Goal: Task Accomplishment & Management: Complete application form

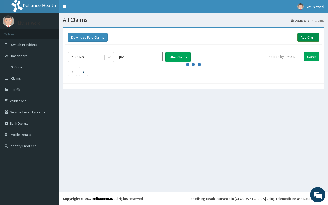
click at [305, 41] on link "Add Claim" at bounding box center [308, 37] width 22 height 9
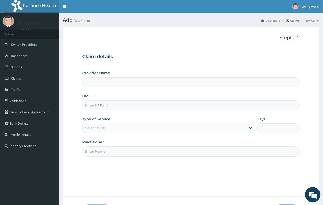
click at [115, 109] on input "HMO ID" at bounding box center [190, 105] width 217 height 10
type input "SLB/10408/D"
click at [236, 130] on div "Select type" at bounding box center [163, 128] width 163 height 8
drag, startPoint x: 109, startPoint y: 105, endPoint x: 73, endPoint y: 98, distance: 36.8
click at [73, 98] on form "Step 1 of 2 Claim details Provider Name HMO ID SLB/10408/D Type of Service Sele…" at bounding box center [191, 126] width 256 height 199
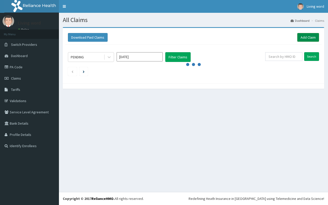
click at [305, 38] on link "Add Claim" at bounding box center [308, 37] width 22 height 9
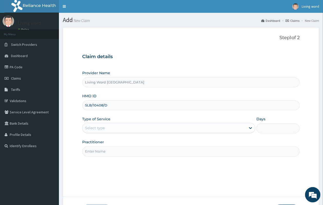
type input "SLB/10408/D"
click at [158, 132] on div "Select type" at bounding box center [163, 128] width 163 height 8
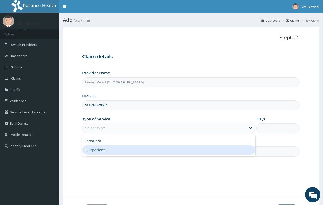
click at [140, 149] on div "Outpatient" at bounding box center [168, 149] width 173 height 9
type input "1"
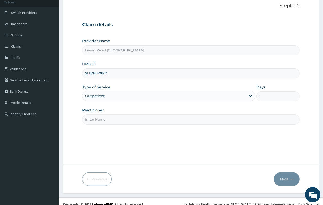
click at [113, 123] on input "Practitioner" at bounding box center [190, 119] width 217 height 10
paste input "Dr otaka kelechi oruada"
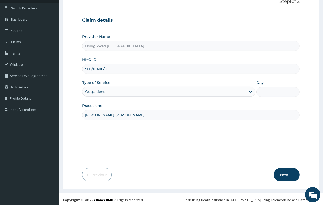
scroll to position [38, 0]
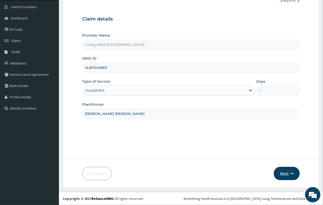
type input "Dr otaka kelechi oruada"
click at [285, 168] on button "Next" at bounding box center [287, 173] width 26 height 13
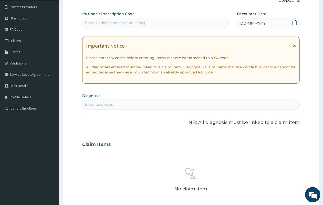
click at [291, 21] on div "DD-MM-YYYY" at bounding box center [268, 23] width 63 height 10
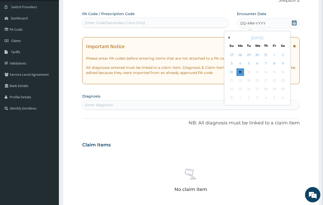
click at [228, 38] on button "Previous Month" at bounding box center [228, 37] width 3 height 3
click at [232, 89] on div "27" at bounding box center [232, 90] width 8 height 8
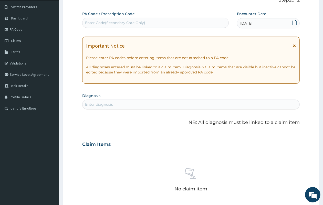
drag, startPoint x: 127, startPoint y: 104, endPoint x: 136, endPoint y: 101, distance: 9.7
click at [129, 104] on div "Enter diagnosis" at bounding box center [190, 104] width 217 height 8
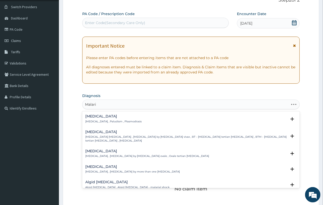
type input "[MEDICAL_DATA]"
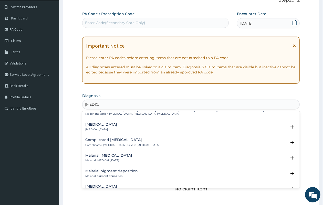
scroll to position [224, 0]
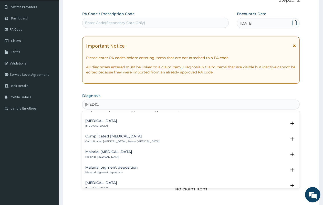
click at [121, 140] on p "Complicated [MEDICAL_DATA] , Severe [MEDICAL_DATA]" at bounding box center [122, 142] width 74 height 4
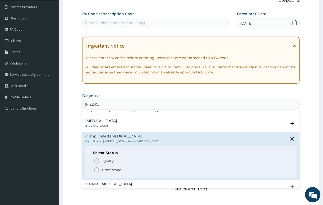
click at [95, 167] on icon "status option filled" at bounding box center [96, 170] width 6 height 6
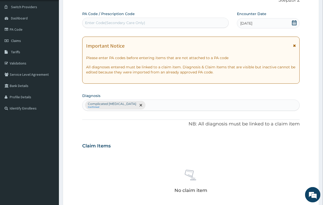
click at [142, 105] on div "Complicated malaria Confirmed" at bounding box center [190, 105] width 217 height 11
type input "headache"
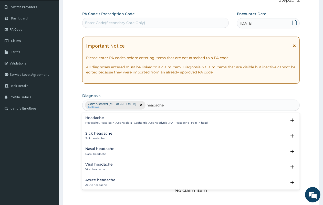
click at [131, 119] on h4 "Headache" at bounding box center [146, 118] width 122 height 4
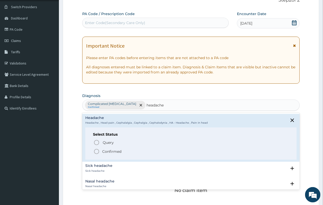
click at [95, 151] on circle "status option filled" at bounding box center [96, 151] width 5 height 5
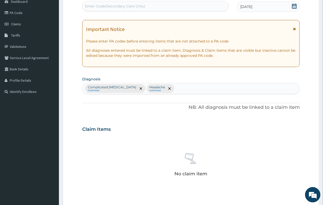
scroll to position [134, 0]
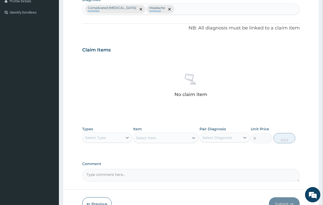
click at [118, 139] on div "Select Type" at bounding box center [102, 138] width 40 height 8
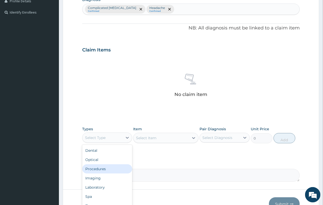
click at [106, 172] on div "Procedures" at bounding box center [107, 168] width 50 height 9
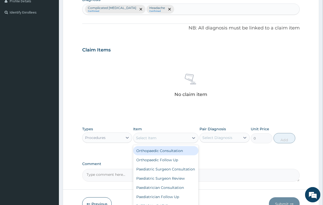
click at [157, 135] on div "Select Item" at bounding box center [161, 138] width 56 height 8
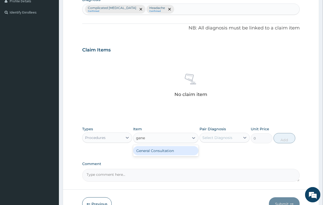
type input "gener"
click at [178, 148] on div "General Consultation" at bounding box center [165, 150] width 65 height 9
type input "2500"
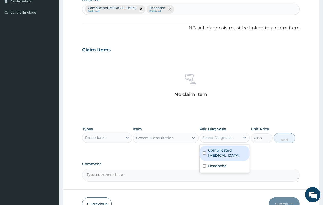
click at [234, 137] on div "Select Diagnosis" at bounding box center [220, 138] width 40 height 8
click at [223, 153] on div "Complicated malaria" at bounding box center [224, 154] width 50 height 16
checkbox input "true"
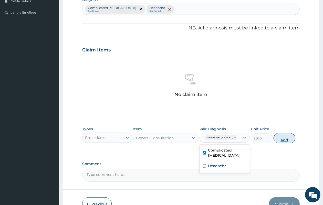
click at [288, 136] on button "Add" at bounding box center [284, 138] width 22 height 10
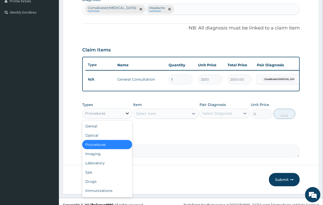
click at [123, 118] on div at bounding box center [127, 113] width 9 height 9
click at [109, 168] on div "Laboratory" at bounding box center [107, 162] width 50 height 9
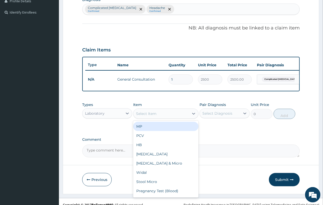
click at [170, 118] on div "Select Item" at bounding box center [161, 114] width 56 height 8
click at [161, 131] on div "MP" at bounding box center [165, 126] width 65 height 9
type input "2500"
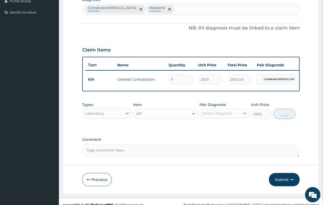
click at [224, 116] on div "Select Diagnosis" at bounding box center [217, 113] width 30 height 5
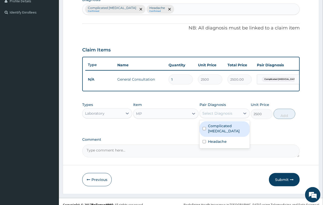
click at [217, 133] on label "Complicated malaria" at bounding box center [227, 128] width 38 height 10
checkbox input "true"
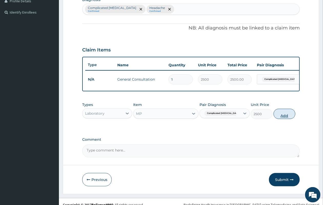
click at [282, 117] on button "Add" at bounding box center [284, 114] width 22 height 10
type input "0"
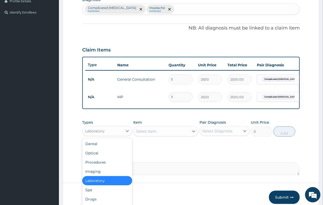
click at [114, 135] on div "Laboratory" at bounding box center [102, 131] width 40 height 8
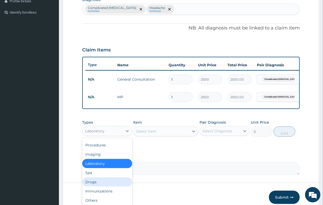
click at [111, 187] on div "Drugs" at bounding box center [107, 181] width 50 height 9
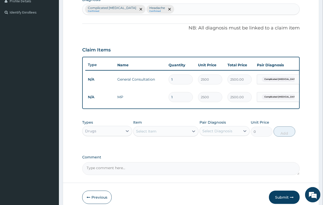
click at [155, 134] on div "Select Item" at bounding box center [146, 131] width 20 height 5
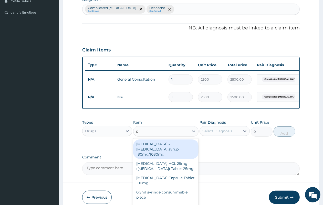
type input "p-"
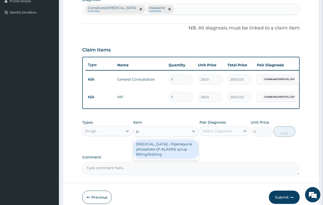
click at [181, 153] on div "[MEDICAL_DATA] - Piperaquine phosphate (P-ALAXIN) syrup 80mg/640mg" at bounding box center [165, 149] width 65 height 19
type input "4500"
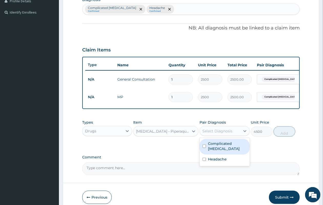
click at [238, 135] on div "Select Diagnosis" at bounding box center [220, 131] width 40 height 8
click at [230, 145] on label "Complicated [MEDICAL_DATA]" at bounding box center [227, 146] width 38 height 10
checkbox input "true"
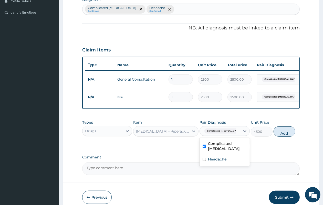
click at [288, 133] on button "Add" at bounding box center [284, 131] width 22 height 10
type input "0"
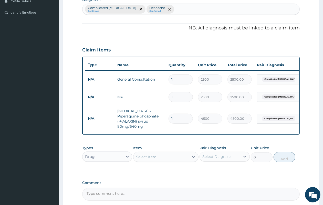
click at [145, 160] on div "Select Item" at bounding box center [146, 156] width 20 height 5
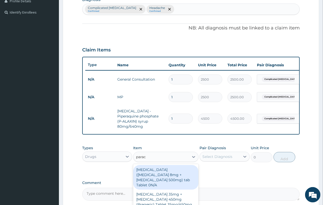
type input "parace"
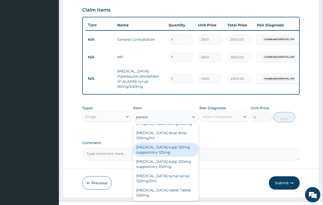
scroll to position [187, 0]
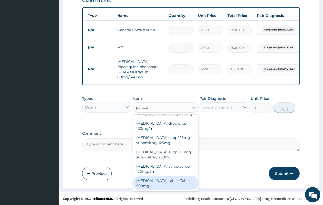
click at [152, 184] on div "[MEDICAL_DATA] tablet Tablet 500mg" at bounding box center [165, 183] width 65 height 14
type input "14.4"
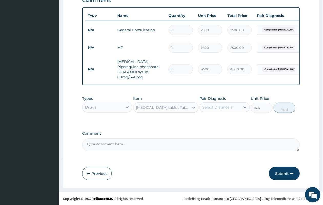
click at [238, 101] on div "Pair Diagnosis Select Diagnosis" at bounding box center [224, 104] width 50 height 17
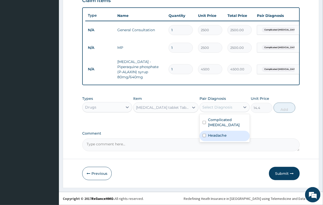
click at [229, 131] on div "Headache" at bounding box center [224, 136] width 50 height 10
checkbox input "true"
click at [288, 104] on button "Add" at bounding box center [284, 108] width 22 height 10
type input "0"
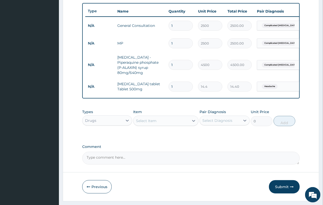
type input "0.00"
type input "5"
type input "72.00"
type input "5"
click at [232, 149] on label "Comment" at bounding box center [190, 147] width 217 height 4
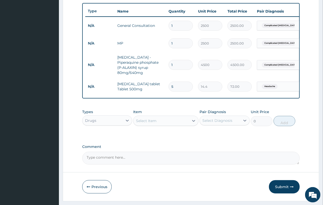
click at [232, 152] on textarea "Comment" at bounding box center [190, 158] width 217 height 13
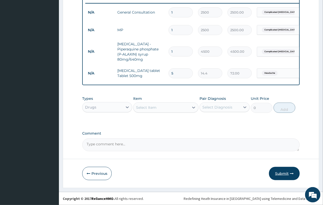
click at [284, 174] on button "Submit" at bounding box center [284, 173] width 31 height 13
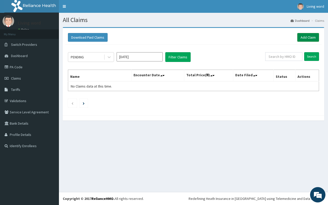
click at [306, 34] on link "Add Claim" at bounding box center [308, 37] width 22 height 9
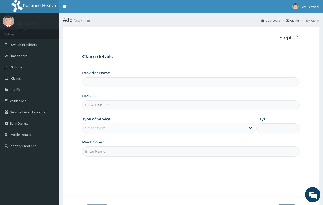
type input "Living Word [GEOGRAPHIC_DATA]"
click at [95, 106] on input "HMO ID" at bounding box center [190, 105] width 217 height 10
type input "SLB/10950/D"
click at [198, 124] on div "Select type" at bounding box center [163, 128] width 163 height 8
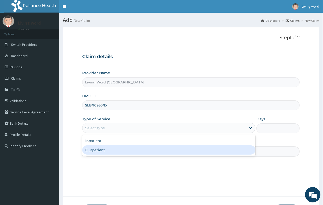
click at [177, 149] on div "Outpatient" at bounding box center [168, 149] width 173 height 9
type input "1"
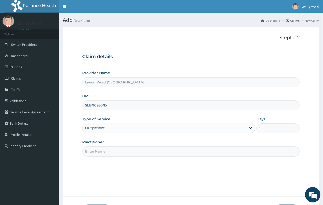
click at [101, 148] on input "Practitioner" at bounding box center [190, 151] width 217 height 10
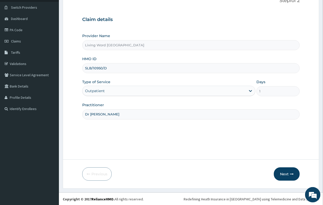
scroll to position [38, 0]
type input "Dr Nwaokocha Richard"
click at [291, 175] on icon "button" at bounding box center [292, 174] width 4 height 4
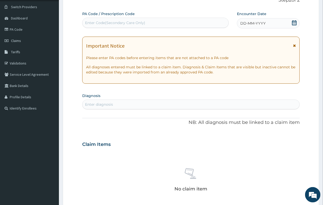
click at [293, 23] on icon at bounding box center [294, 22] width 5 height 5
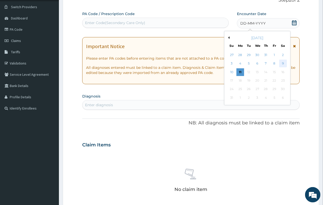
click at [283, 63] on div "9" at bounding box center [283, 64] width 8 height 8
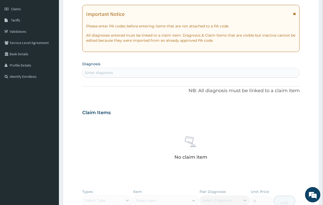
scroll to position [70, 0]
click at [129, 75] on div "Enter diagnosis" at bounding box center [190, 72] width 217 height 8
type input "Malaria"
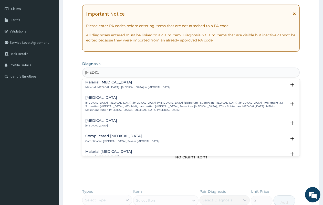
scroll to position [224, 0]
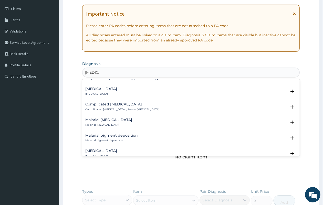
click at [121, 102] on h4 "Complicated malaria" at bounding box center [122, 104] width 74 height 4
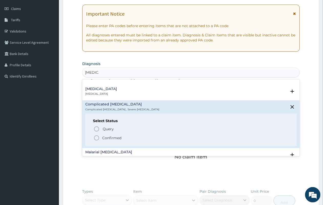
click at [96, 136] on circle "status option filled" at bounding box center [96, 138] width 5 height 5
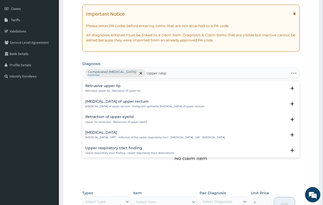
type input "Upper respi"
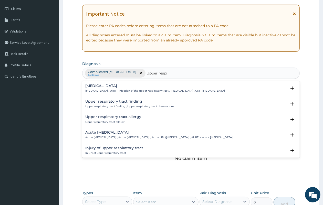
click at [130, 132] on h4 "Acute upper respiratory infection" at bounding box center [158, 133] width 147 height 4
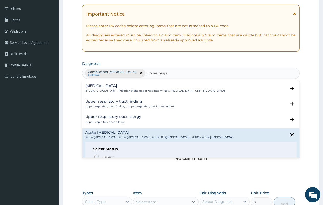
scroll to position [32, 0]
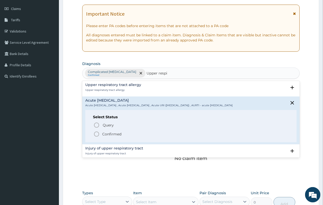
click at [96, 137] on icon "status option filled" at bounding box center [96, 134] width 6 height 6
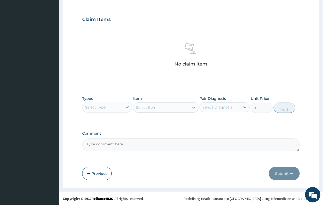
scroll to position [164, 0]
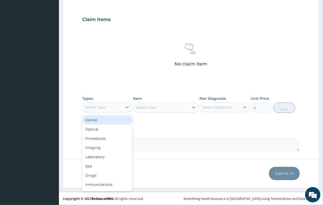
click at [116, 109] on div "Select Type" at bounding box center [102, 107] width 40 height 8
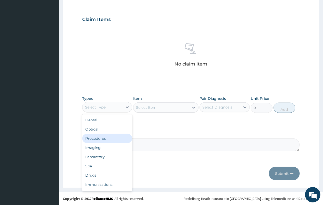
click at [104, 140] on div "Procedures" at bounding box center [107, 138] width 50 height 9
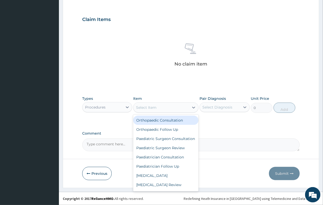
click at [153, 106] on div "Select Item" at bounding box center [146, 107] width 20 height 5
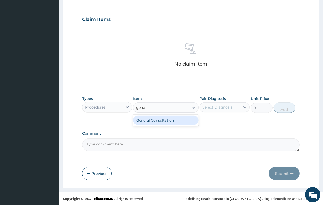
type input "gener"
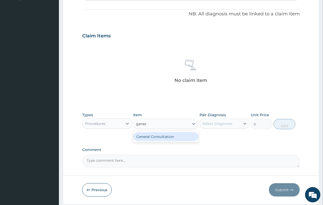
scroll to position [132, 0]
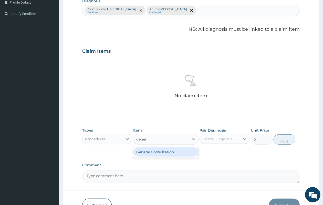
click at [151, 154] on div "General Consultation" at bounding box center [165, 151] width 65 height 9
type input "2500"
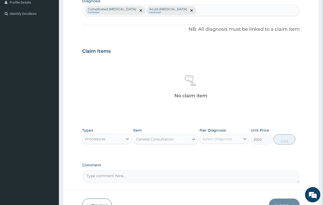
click at [235, 140] on div "Select Diagnosis" at bounding box center [220, 139] width 40 height 8
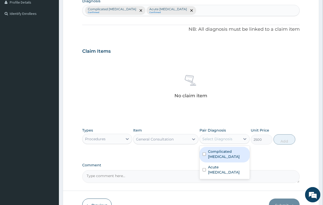
click at [231, 147] on div "Complicated [MEDICAL_DATA]" at bounding box center [224, 155] width 50 height 16
checkbox input "true"
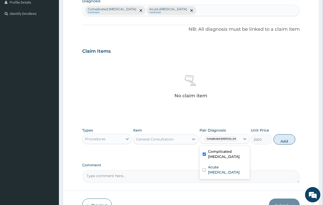
click at [285, 134] on div "Types Procedures Item General Consultation Pair Diagnosis option Complicated ma…" at bounding box center [190, 136] width 217 height 22
click at [287, 142] on button "Add" at bounding box center [284, 139] width 22 height 10
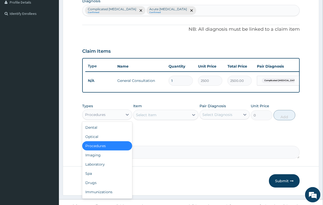
click at [121, 119] on div "Procedures" at bounding box center [102, 115] width 40 height 8
click at [108, 169] on div "Laboratory" at bounding box center [107, 164] width 50 height 9
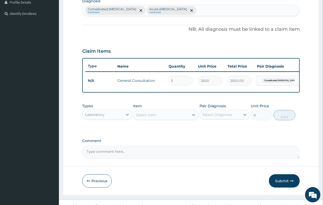
click at [153, 118] on div "Select Item" at bounding box center [146, 114] width 20 height 5
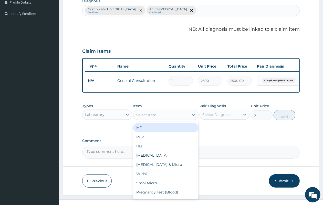
click at [151, 132] on div "MP" at bounding box center [165, 127] width 65 height 9
type input "2500"
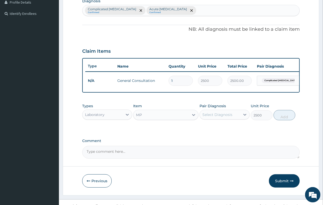
click at [222, 117] on div "Select Diagnosis" at bounding box center [217, 114] width 30 height 5
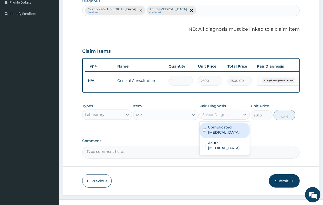
click at [218, 131] on label "Complicated [MEDICAL_DATA]" at bounding box center [227, 130] width 38 height 10
checkbox input "true"
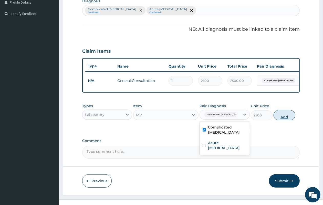
click at [273, 120] on button "Add" at bounding box center [284, 115] width 22 height 10
type input "0"
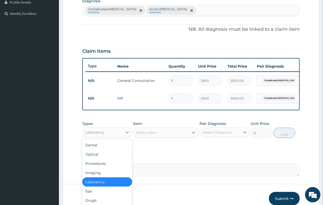
click at [107, 136] on div "Laboratory" at bounding box center [102, 132] width 40 height 8
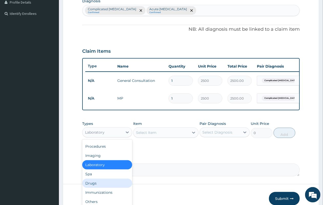
click at [100, 187] on div "Drugs" at bounding box center [107, 183] width 50 height 9
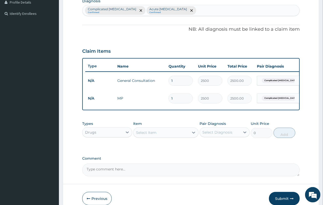
click at [144, 137] on div "Select Item" at bounding box center [161, 133] width 56 height 8
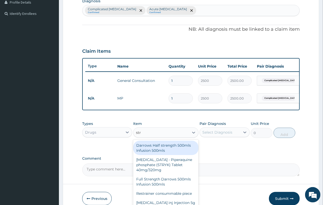
type input "stry"
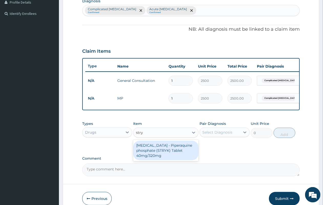
click at [168, 160] on div "[MEDICAL_DATA] - Piperaquine phosphate (STRYK) Tablet 40mg/320mg" at bounding box center [165, 150] width 65 height 19
type input "336"
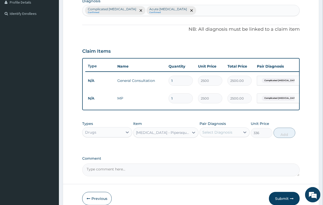
click at [232, 135] on div "Select Diagnosis" at bounding box center [220, 132] width 40 height 8
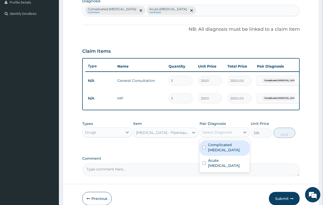
click at [232, 149] on label "Complicated [MEDICAL_DATA]" at bounding box center [227, 147] width 38 height 10
checkbox input "true"
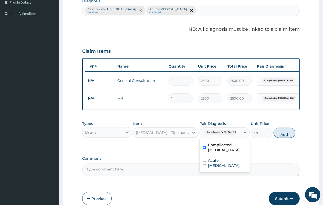
click at [289, 138] on button "Add" at bounding box center [284, 133] width 22 height 10
type input "0"
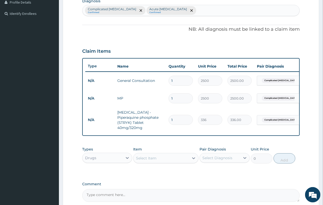
type input "0.00"
type input "3"
type input "1008.00"
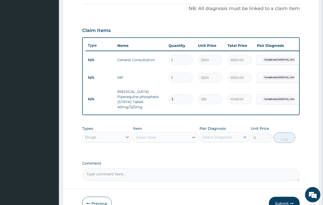
scroll to position [164, 0]
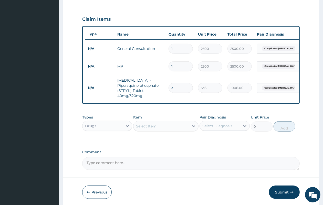
type input "3"
click at [157, 130] on div "Select Item" at bounding box center [161, 126] width 56 height 8
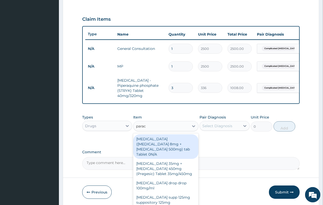
type input "parace"
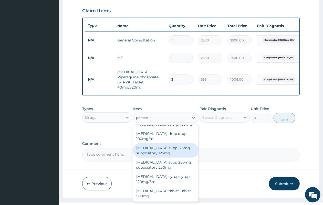
scroll to position [187, 0]
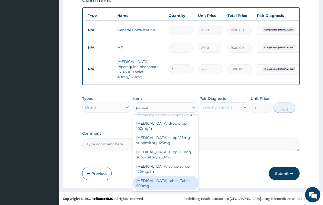
click at [154, 182] on div "Paracetamol tablet Tablet 500mg" at bounding box center [165, 183] width 65 height 14
type input "14.4"
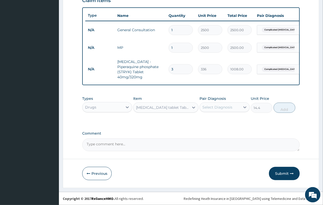
click at [234, 108] on div "Select Diagnosis" at bounding box center [220, 107] width 40 height 8
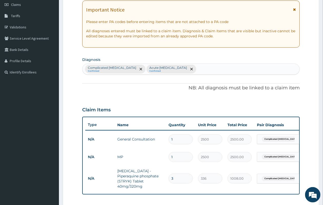
scroll to position [59, 0]
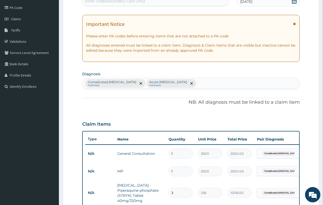
click at [212, 84] on div "Complicated malaria Confirmed Acute upper respiratory infection Confirmed" at bounding box center [190, 83] width 217 height 11
type input "feve"
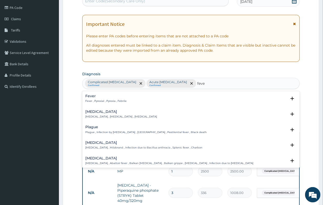
click at [95, 98] on h4 "Fever" at bounding box center [105, 96] width 41 height 4
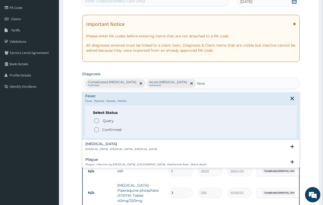
click at [97, 129] on icon "status option filled" at bounding box center [96, 130] width 6 height 6
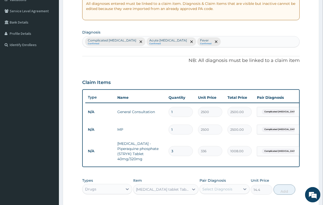
scroll to position [187, 0]
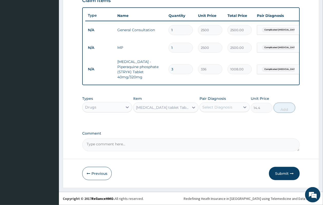
click at [212, 105] on div "Select Diagnosis" at bounding box center [217, 107] width 30 height 5
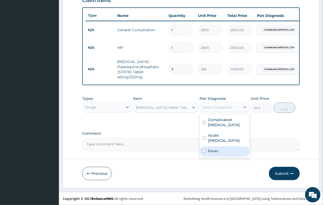
click at [212, 149] on label "Fever" at bounding box center [213, 151] width 10 height 5
checkbox input "true"
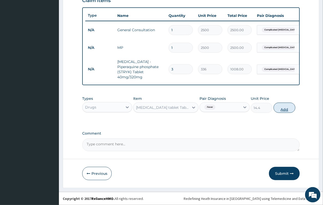
click at [287, 107] on button "Add" at bounding box center [284, 108] width 22 height 10
type input "0"
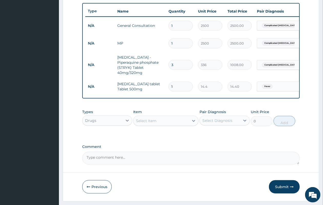
type input "0.00"
type input "9"
type input "129.60"
type input "9"
click at [150, 123] on div "Select Item" at bounding box center [146, 120] width 20 height 5
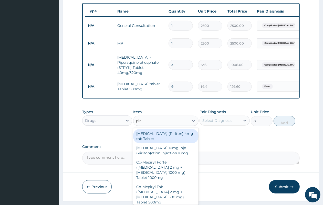
type input "piri"
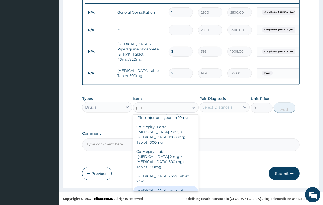
scroll to position [0, 0]
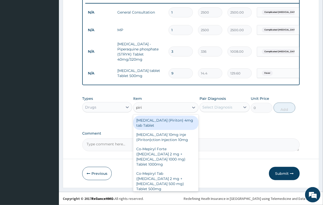
click at [166, 125] on div "[MEDICAL_DATA] (Piriton) 4mg tab Tablet" at bounding box center [165, 123] width 65 height 14
type input "48"
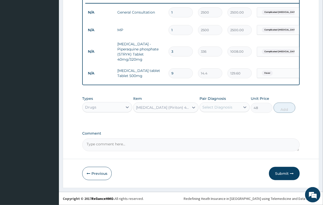
click at [228, 101] on div "Pair Diagnosis Select Diagnosis" at bounding box center [224, 104] width 50 height 17
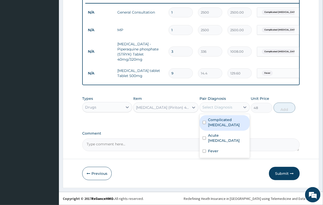
click at [227, 105] on div "Select Diagnosis" at bounding box center [217, 107] width 30 height 5
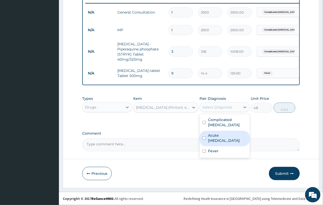
click at [221, 133] on label "Acute upper respiratory infection" at bounding box center [227, 138] width 38 height 10
checkbox input "true"
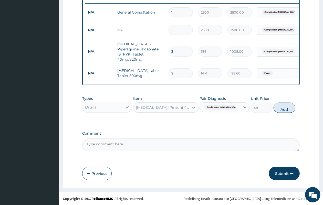
click at [278, 110] on button "Add" at bounding box center [284, 108] width 22 height 10
type input "0"
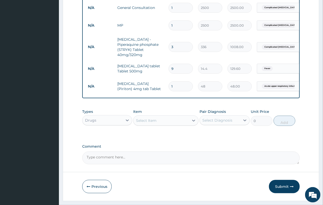
type input "0.00"
type input "5"
type input "240.00"
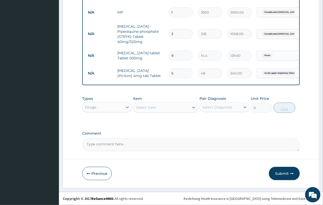
scroll to position [223, 0]
type input "5"
click at [283, 170] on button "Submit" at bounding box center [284, 173] width 31 height 13
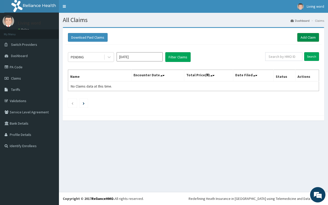
click at [306, 37] on link "Add Claim" at bounding box center [308, 37] width 22 height 9
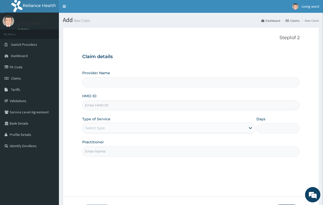
type input "Living Word [GEOGRAPHIC_DATA]"
click at [109, 107] on input "HMO ID" at bounding box center [190, 105] width 217 height 10
type input "SLB/10950/D"
click at [237, 125] on div "Select type" at bounding box center [163, 128] width 163 height 8
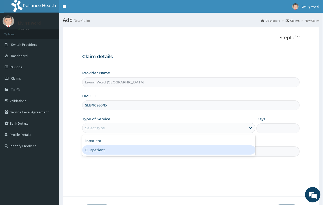
click at [205, 152] on div "Outpatient" at bounding box center [168, 149] width 173 height 9
type input "1"
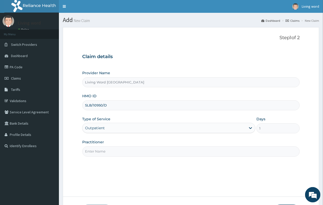
click at [116, 150] on input "Practitioner" at bounding box center [190, 151] width 217 height 10
paste input "Dr otaka kelechi oruada"
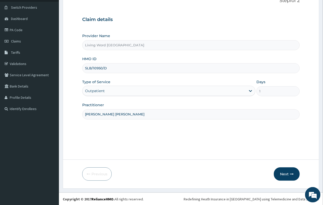
scroll to position [38, 0]
type input "Dr otaka kelechi oruada"
click at [283, 174] on button "Next" at bounding box center [287, 173] width 26 height 13
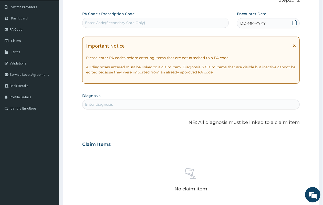
click at [293, 24] on icon at bounding box center [294, 22] width 5 height 5
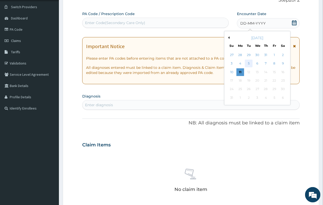
click at [246, 61] on div "5" at bounding box center [249, 64] width 8 height 8
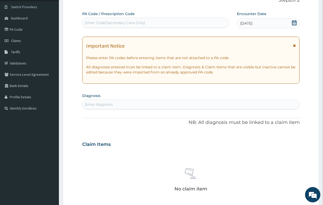
click at [115, 105] on div "Enter diagnosis" at bounding box center [190, 104] width 217 height 8
type input "Malaria"
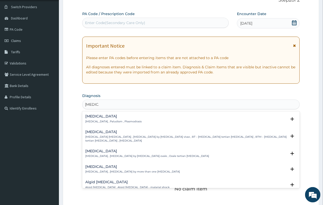
click at [112, 112] on div "Malaria Malaria , Paludism , Plasmodiosis Select Status Query Query covers susp…" at bounding box center [190, 120] width 217 height 16
click at [110, 123] on div "Malaria Malaria , Paludism , Plasmodiosis Select Status Query Query covers susp…" at bounding box center [190, 120] width 211 height 12
click at [111, 122] on p "Malaria , Paludism , Plasmodiosis" at bounding box center [113, 122] width 56 height 4
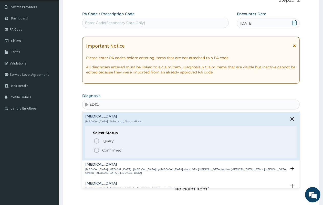
click at [96, 154] on div "Select Status Query Query covers suspected (?), Keep in view (kiv), Ruled out (…" at bounding box center [190, 142] width 211 height 33
click at [99, 150] on circle "status option filled" at bounding box center [96, 150] width 5 height 5
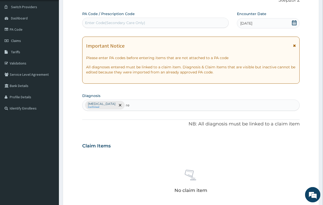
type input "r"
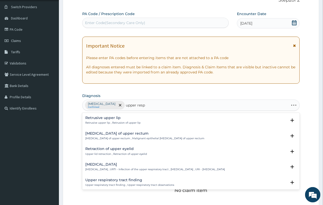
type input "upper respi"
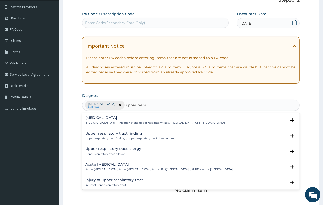
click at [143, 124] on p "Upper respiratory infection , URTI - Infection of the upper respiratory tract ,…" at bounding box center [155, 123] width 140 height 4
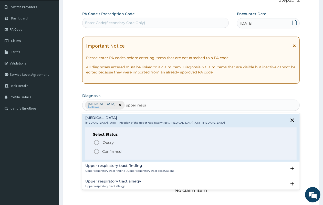
click at [95, 152] on icon "status option filled" at bounding box center [96, 152] width 6 height 6
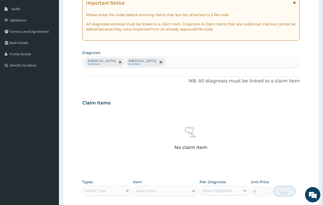
scroll to position [164, 0]
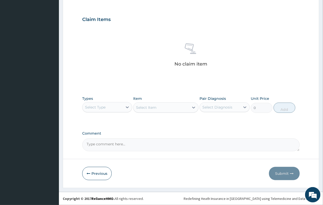
click at [115, 109] on div "Select Type" at bounding box center [102, 107] width 40 height 8
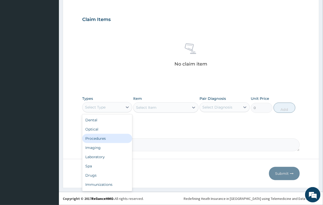
click at [102, 136] on div "Procedures" at bounding box center [107, 138] width 50 height 9
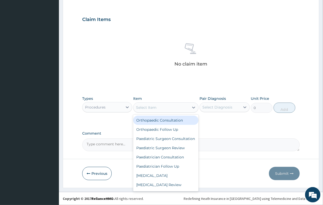
click at [153, 109] on div "Select Item" at bounding box center [146, 107] width 20 height 5
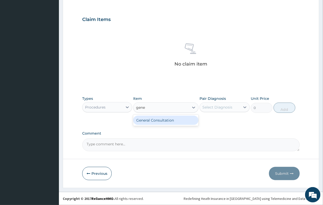
type input "gener"
click at [165, 120] on div "General Consultation" at bounding box center [165, 120] width 65 height 9
type input "2500"
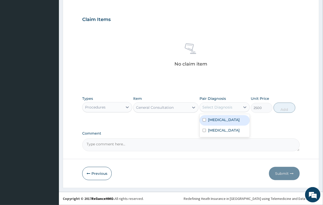
click at [228, 106] on div "Select Diagnosis" at bounding box center [217, 107] width 30 height 5
click at [218, 121] on label "[MEDICAL_DATA]" at bounding box center [224, 119] width 32 height 5
checkbox input "true"
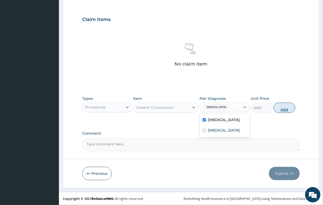
click at [282, 105] on button "Add" at bounding box center [284, 108] width 22 height 10
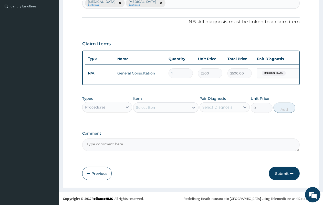
scroll to position [144, 0]
click at [107, 108] on div "Procedures" at bounding box center [102, 107] width 40 height 8
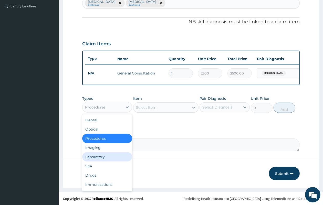
click at [112, 158] on div "Laboratory" at bounding box center [107, 156] width 50 height 9
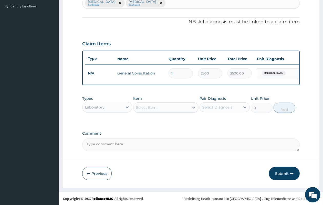
click at [161, 105] on div "Select Item" at bounding box center [161, 107] width 56 height 8
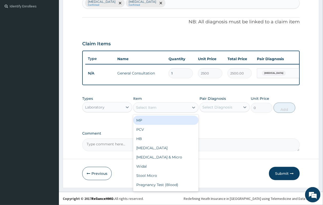
click at [159, 122] on div "MP" at bounding box center [165, 120] width 65 height 9
type input "2500"
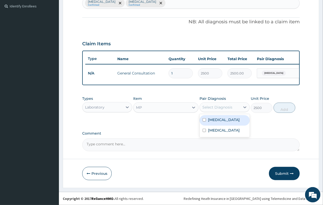
click at [226, 109] on div "Select Diagnosis" at bounding box center [217, 107] width 30 height 5
click at [222, 118] on div "[MEDICAL_DATA]" at bounding box center [224, 120] width 50 height 10
checkbox input "true"
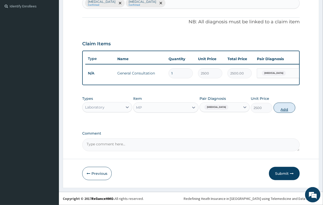
click at [281, 108] on button "Add" at bounding box center [284, 108] width 22 height 10
type input "0"
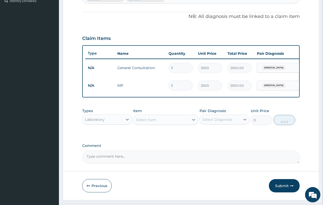
scroll to position [162, 0]
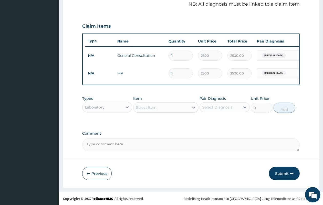
click at [113, 110] on div "Laboratory" at bounding box center [102, 107] width 40 height 8
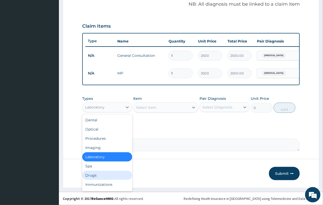
click at [103, 175] on div "Drugs" at bounding box center [107, 175] width 50 height 9
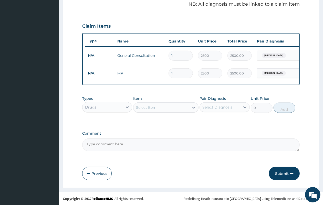
click at [151, 105] on div "Select Item" at bounding box center [146, 107] width 20 height 5
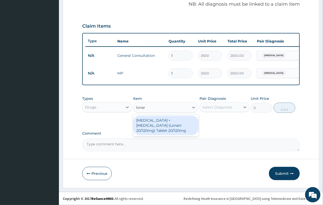
type input "lonart"
click at [173, 125] on div "[MEDICAL_DATA] + [MEDICAL_DATA] (Lonart 20/120mg) Tablet 20/120mg" at bounding box center [165, 125] width 65 height 19
type input "144"
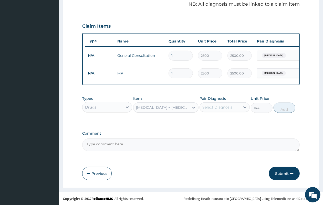
click at [220, 108] on div "Select Diagnosis" at bounding box center [217, 107] width 30 height 5
click at [221, 119] on label "[MEDICAL_DATA]" at bounding box center [224, 119] width 32 height 5
checkbox input "true"
click at [288, 106] on button "Add" at bounding box center [284, 108] width 22 height 10
type input "0"
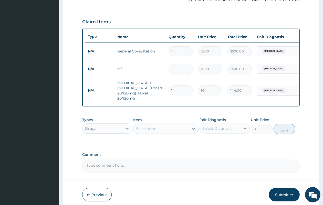
type input "12"
type input "1728.00"
type input "12"
click at [144, 131] on div "Select Item" at bounding box center [146, 128] width 20 height 5
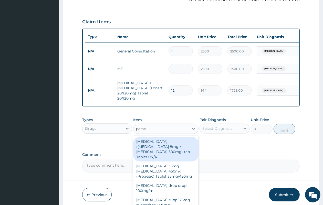
type input "parace"
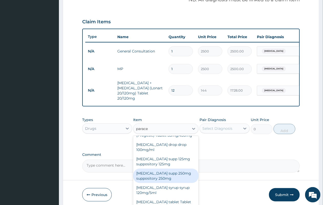
scroll to position [187, 0]
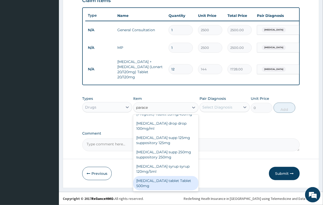
click at [154, 178] on div "Paracetamol tablet Tablet 500mg" at bounding box center [165, 183] width 65 height 14
type input "14.4"
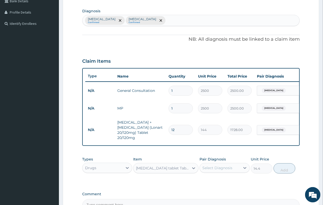
scroll to position [27, 0]
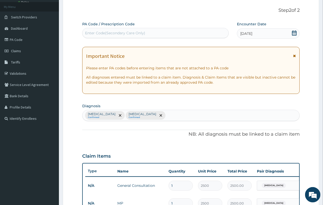
click at [178, 117] on div "Malaria Confirmed Upper respiratory infection Confirmed" at bounding box center [190, 115] width 217 height 11
type input "headac"
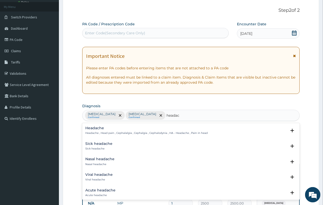
click at [122, 129] on h4 "Headache" at bounding box center [146, 128] width 122 height 4
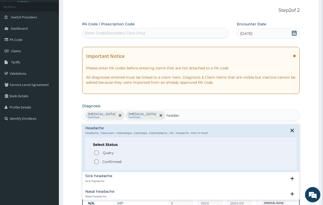
click at [92, 161] on div "Select Status Query Query covers suspected (?), Keep in view (kiv), Ruled out (…" at bounding box center [190, 154] width 211 height 33
click at [97, 162] on icon "status option filled" at bounding box center [96, 162] width 6 height 6
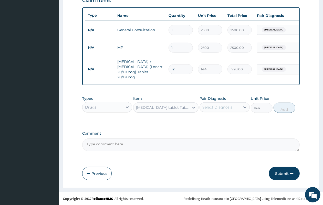
scroll to position [187, 0]
click at [215, 101] on label "Pair Diagnosis" at bounding box center [212, 98] width 26 height 5
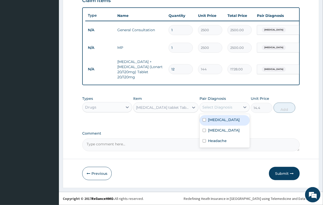
click at [218, 108] on div "Select Diagnosis" at bounding box center [217, 107] width 30 height 5
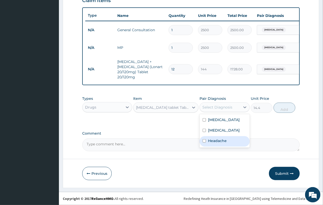
click at [219, 143] on label "Headache" at bounding box center [217, 140] width 19 height 5
checkbox input "true"
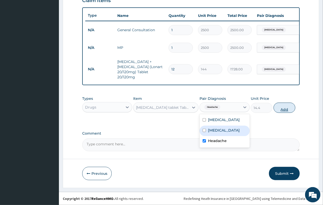
click at [284, 110] on button "Add" at bounding box center [284, 108] width 22 height 10
type input "0"
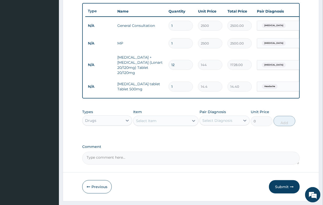
type input "0.00"
type input "5"
type input "72.00"
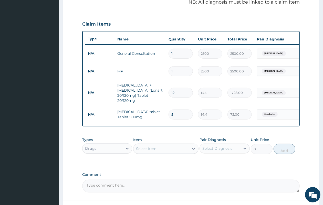
scroll to position [160, 0]
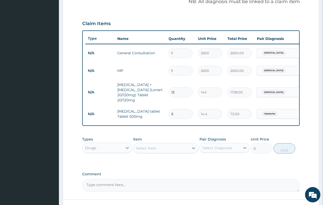
type input "5"
click at [139, 151] on div "Select Item" at bounding box center [146, 148] width 20 height 5
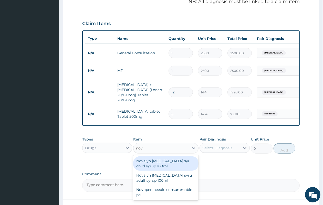
type input "nova"
click at [159, 167] on div "Novalyn [MEDICAL_DATA] syr child syrup 100ml" at bounding box center [165, 163] width 65 height 14
type input "3600"
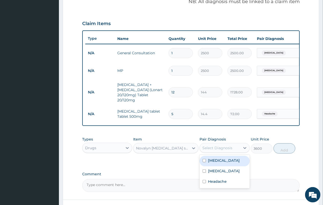
click at [222, 149] on div "Select Diagnosis" at bounding box center [220, 148] width 40 height 8
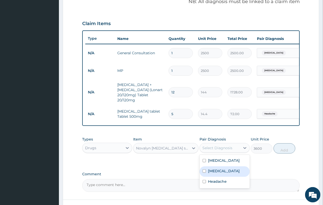
click at [217, 174] on label "Upper respiratory infection" at bounding box center [224, 170] width 32 height 5
checkbox input "true"
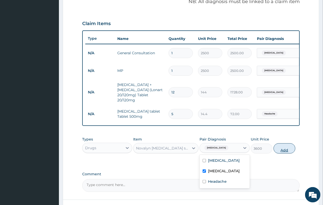
click at [282, 154] on button "Add" at bounding box center [284, 148] width 22 height 10
type input "0"
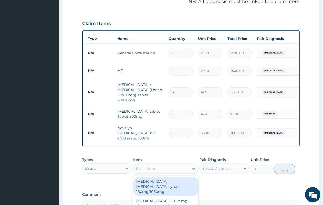
click at [171, 170] on div "Select Item" at bounding box center [161, 169] width 56 height 8
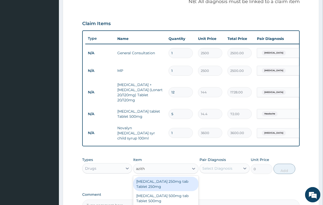
type input "azithr"
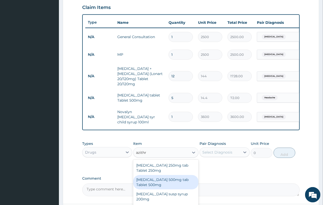
scroll to position [192, 0]
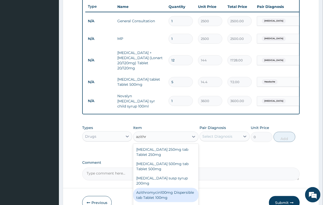
drag, startPoint x: 167, startPoint y: 186, endPoint x: 174, endPoint y: 171, distance: 17.0
click at [168, 188] on div "Azithromycin100mg Dispersible tab Tablet 100mg" at bounding box center [165, 195] width 65 height 14
type input "540"
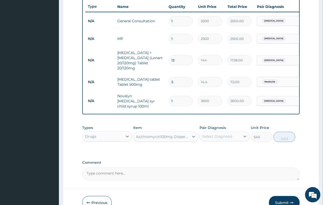
click at [214, 137] on div "Select Diagnosis" at bounding box center [217, 136] width 30 height 5
drag, startPoint x: 218, startPoint y: 160, endPoint x: 280, endPoint y: 140, distance: 64.1
click at [220, 159] on label "Upper respiratory infection" at bounding box center [224, 159] width 32 height 5
checkbox input "true"
click at [291, 135] on button "Add" at bounding box center [284, 137] width 22 height 10
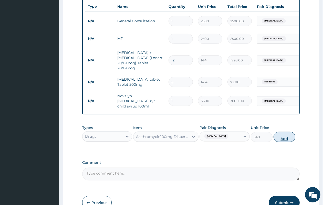
type input "0"
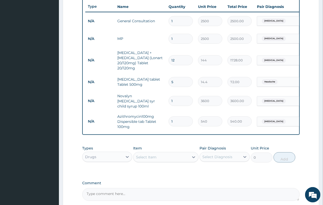
type input "0.00"
type input "5"
type input "2700.00"
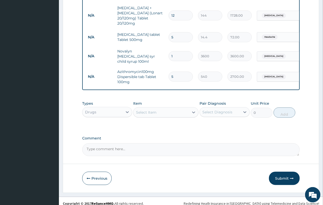
scroll to position [244, 0]
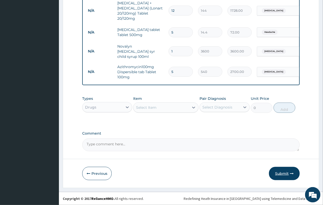
type input "5"
click at [277, 171] on button "Submit" at bounding box center [284, 173] width 31 height 13
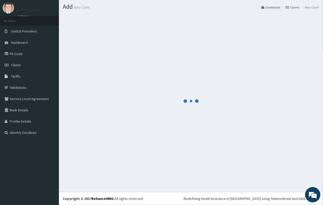
scroll to position [13, 0]
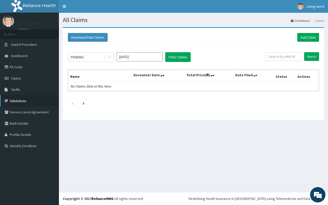
click at [24, 100] on link "Validations" at bounding box center [29, 100] width 59 height 11
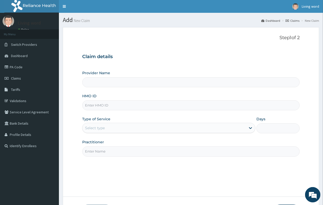
type input "Living Word Mission Hospital"
click at [112, 104] on input "HMO ID" at bounding box center [190, 105] width 217 height 10
type input "SFL/10254/E"
click at [168, 127] on div "Select type" at bounding box center [163, 128] width 163 height 8
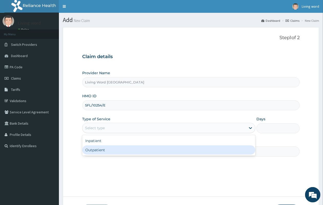
click at [153, 154] on div "Outpatient" at bounding box center [168, 149] width 173 height 9
type input "1"
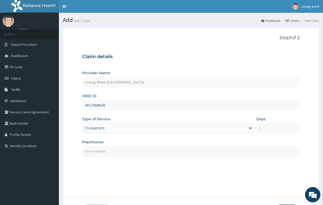
click at [119, 153] on input "Practitioner" at bounding box center [190, 151] width 217 height 10
paste input "[PERSON_NAME] UCHE"
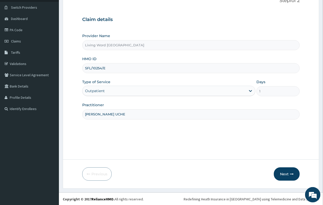
scroll to position [38, 0]
type input "[PERSON_NAME] UCHE"
click at [289, 174] on button "Next" at bounding box center [287, 173] width 26 height 13
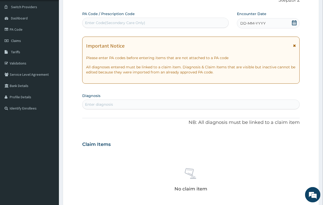
click at [294, 21] on icon at bounding box center [294, 22] width 5 height 5
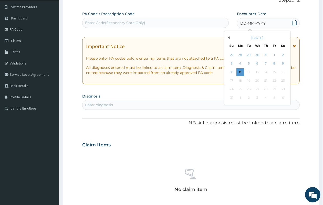
click at [227, 39] on button "Previous Month" at bounding box center [228, 37] width 3 height 3
click at [240, 89] on div "28" at bounding box center [240, 90] width 8 height 8
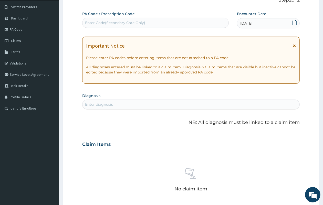
click at [129, 104] on div "Enter diagnosis" at bounding box center [190, 104] width 217 height 8
type input "malari"
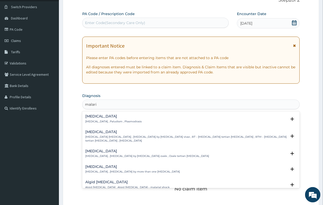
click at [119, 121] on p "[MEDICAL_DATA] , Paludism , Plasmodiosis" at bounding box center [113, 122] width 56 height 4
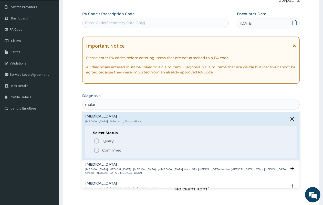
click at [95, 149] on circle "status option filled" at bounding box center [96, 150] width 5 height 5
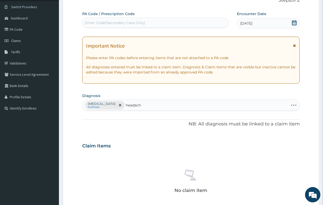
type input "headache"
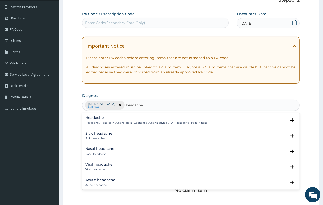
click at [125, 121] on div "Headache Headache , Head pain , Cephalalgia , Cephalgia , Cephalodynia , HA - H…" at bounding box center [146, 120] width 122 height 9
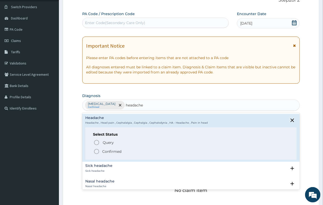
click at [96, 151] on icon "status option filled" at bounding box center [96, 152] width 6 height 6
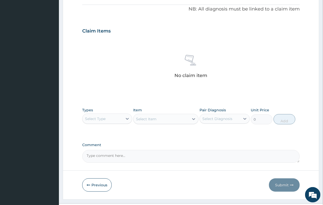
scroll to position [164, 0]
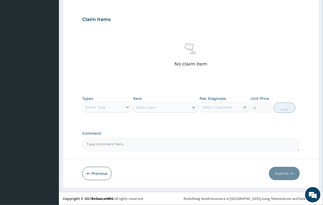
click at [116, 101] on div "Types Select Type" at bounding box center [107, 104] width 50 height 17
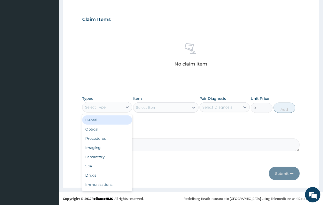
click at [120, 111] on div "Select Type" at bounding box center [102, 107] width 40 height 8
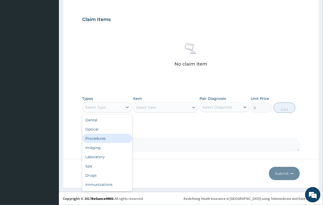
click at [111, 140] on div "Procedures" at bounding box center [107, 138] width 50 height 9
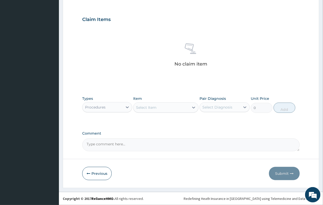
click at [158, 106] on div "Select Item" at bounding box center [161, 107] width 56 height 8
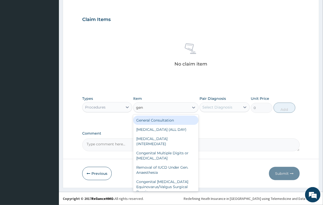
type input "gene"
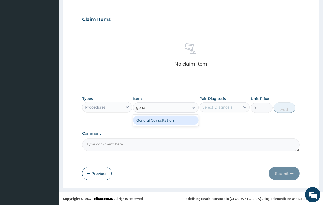
click at [152, 120] on div "General Consultation" at bounding box center [165, 120] width 65 height 9
type input "2500"
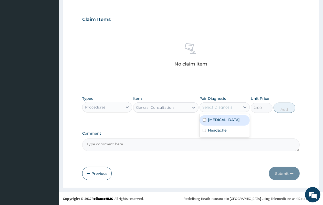
click at [228, 105] on div "Select Diagnosis" at bounding box center [217, 107] width 30 height 5
click at [206, 120] on div "[MEDICAL_DATA]" at bounding box center [224, 120] width 50 height 10
checkbox input "true"
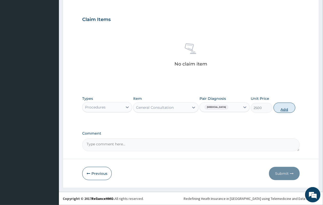
click at [282, 104] on button "Add" at bounding box center [284, 108] width 22 height 10
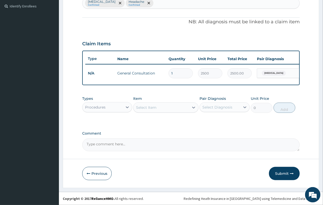
click at [104, 113] on div "Types Procedures Item Select Item Pair Diagnosis Select Diagnosis Unit Price 0 …" at bounding box center [190, 104] width 217 height 22
click at [108, 109] on div "Procedures" at bounding box center [102, 107] width 40 height 8
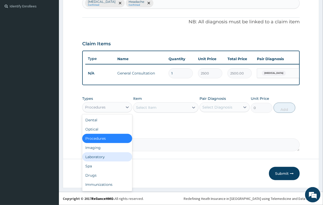
click at [109, 155] on div "Laboratory" at bounding box center [107, 156] width 50 height 9
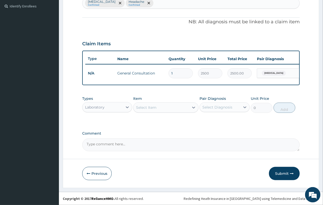
click at [168, 108] on div "Select Item" at bounding box center [161, 107] width 56 height 8
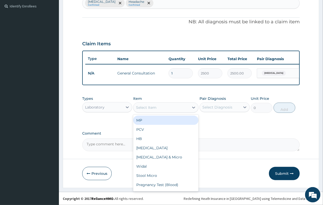
click at [163, 123] on div "MP" at bounding box center [165, 120] width 65 height 9
type input "2500"
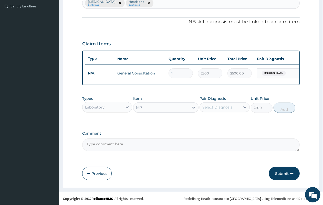
click at [223, 106] on div "Select Diagnosis" at bounding box center [217, 107] width 30 height 5
click at [214, 117] on label "[MEDICAL_DATA]" at bounding box center [224, 119] width 32 height 5
checkbox input "true"
click at [286, 102] on div "Types Laboratory Item MP Pair Diagnosis option Malaria, selected. option Malari…" at bounding box center [190, 104] width 217 height 22
click at [279, 109] on button "Add" at bounding box center [284, 108] width 22 height 10
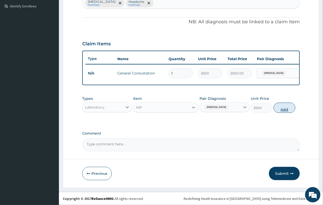
type input "0"
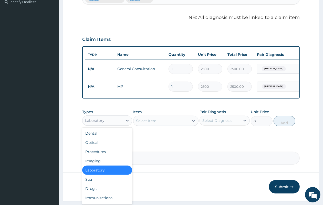
click at [113, 122] on div "Laboratory" at bounding box center [102, 121] width 40 height 8
click at [107, 189] on div "Drugs" at bounding box center [107, 188] width 50 height 9
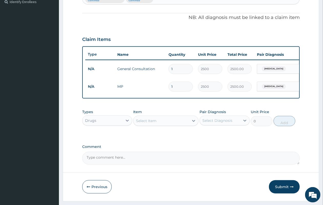
click at [149, 123] on div "Select Item" at bounding box center [146, 120] width 20 height 5
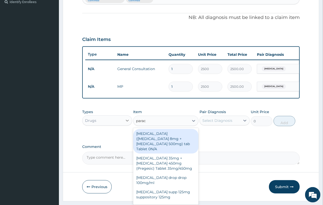
type input "parace"
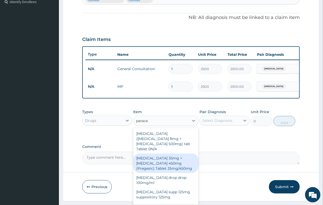
scroll to position [41, 0]
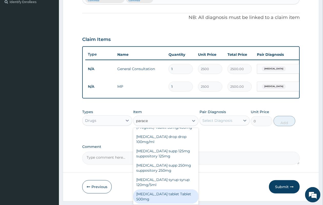
click at [165, 204] on div "[MEDICAL_DATA] tablet Tablet 500mg" at bounding box center [165, 196] width 65 height 14
type input "14.4"
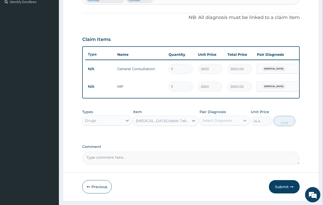
click at [241, 124] on div at bounding box center [244, 120] width 9 height 9
click at [229, 146] on div "Headache" at bounding box center [224, 144] width 50 height 10
checkbox input "true"
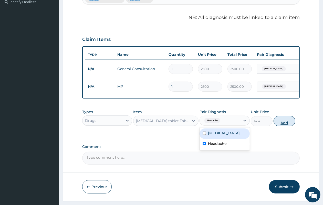
click at [282, 124] on button "Add" at bounding box center [284, 121] width 22 height 10
type input "0"
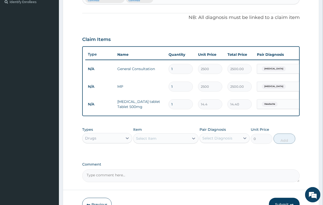
type input "18"
type input "259.20"
type input "18"
click at [143, 141] on div "Select Item" at bounding box center [146, 138] width 20 height 5
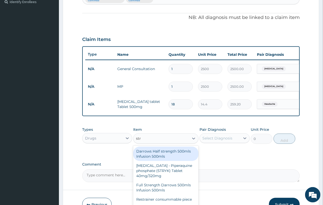
type input "stry"
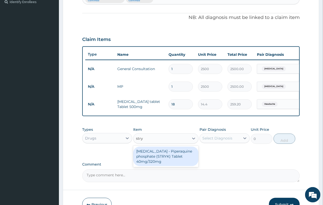
click at [163, 157] on div "[MEDICAL_DATA] - Piperaquine phosphate (STRYK) Tablet 40mg/320mg" at bounding box center [165, 156] width 65 height 19
type input "336"
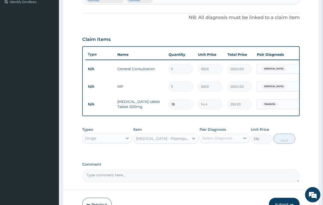
click at [210, 142] on div "Select Diagnosis" at bounding box center [220, 138] width 40 height 8
click at [208, 151] on div "[MEDICAL_DATA]" at bounding box center [224, 151] width 50 height 10
checkbox input "true"
click at [287, 140] on button "Add" at bounding box center [284, 139] width 22 height 10
type input "0"
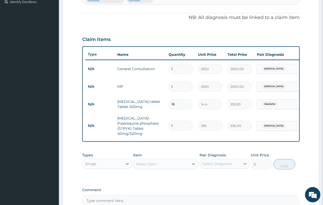
type input "0.00"
type input "9"
type input "3024.00"
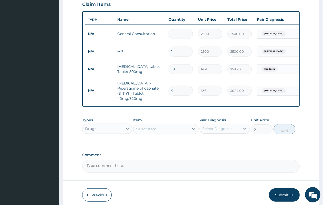
scroll to position [205, 0]
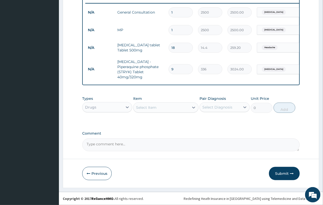
type input "9"
click at [203, 123] on div "PA Code / Prescription Code Enter Code(Secondary Care Only) Encounter Date 28-0…" at bounding box center [190, -1] width 217 height 303
click at [284, 174] on button "Submit" at bounding box center [284, 173] width 31 height 13
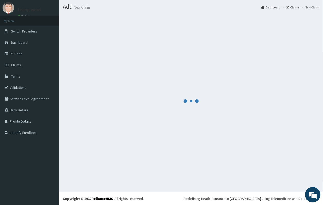
scroll to position [13, 0]
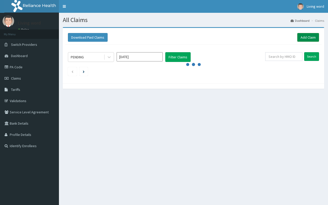
click at [302, 37] on link "Add Claim" at bounding box center [308, 37] width 22 height 9
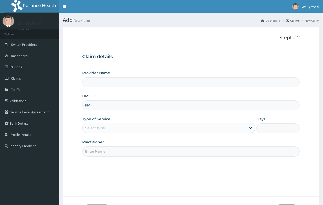
type input "FMC"
type input "Living Word [GEOGRAPHIC_DATA]"
click at [91, 105] on input "fmc/10444/A" at bounding box center [190, 105] width 217 height 10
click at [113, 110] on input "fmG/10444/A" at bounding box center [190, 105] width 217 height 10
type input "fmG/10156/A"
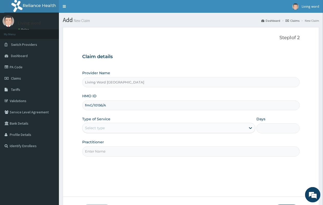
click at [146, 129] on div "Select type" at bounding box center [163, 128] width 163 height 8
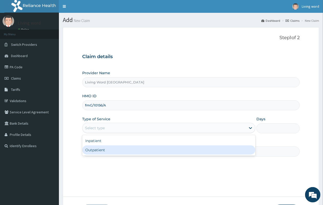
click at [136, 150] on div "Outpatient" at bounding box center [168, 149] width 173 height 9
type input "1"
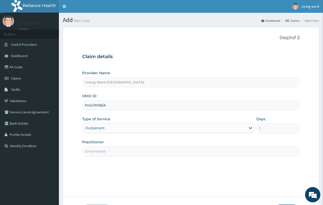
click at [107, 150] on input "Practitioner" at bounding box center [190, 151] width 217 height 10
paste input "[PERSON_NAME] UCHE"
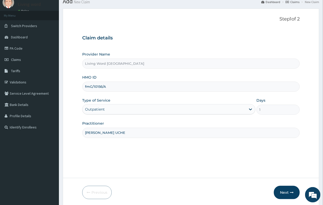
scroll to position [38, 0]
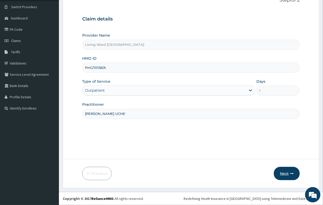
type input "[PERSON_NAME] UCHE"
click at [286, 174] on button "Next" at bounding box center [287, 173] width 26 height 13
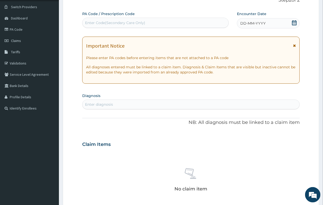
click at [298, 21] on div "DD-MM-YYYY" at bounding box center [268, 23] width 63 height 10
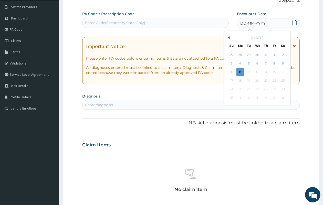
click at [295, 22] on icon at bounding box center [294, 22] width 5 height 5
click at [282, 62] on div "9" at bounding box center [283, 64] width 8 height 8
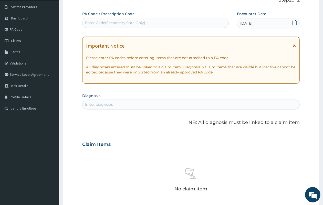
click at [111, 102] on div "Enter diagnosis" at bounding box center [99, 104] width 28 height 5
type input "MAlari"
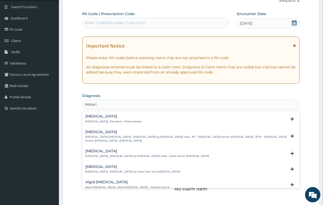
click at [106, 120] on p "[MEDICAL_DATA] , Paludism , Plasmodiosis" at bounding box center [113, 122] width 56 height 4
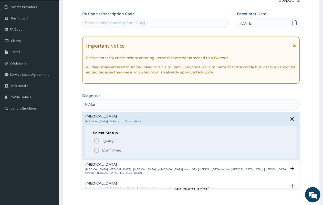
click at [95, 151] on icon "status option filled" at bounding box center [96, 150] width 6 height 6
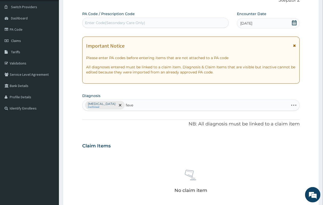
type input "fever"
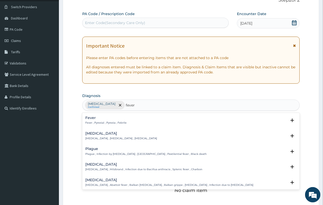
click at [120, 121] on div "Fever Fever , Pyrexial , Pyrexia , Febrile" at bounding box center [105, 120] width 41 height 9
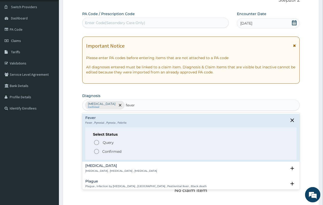
click at [96, 151] on icon "status option filled" at bounding box center [96, 152] width 6 height 6
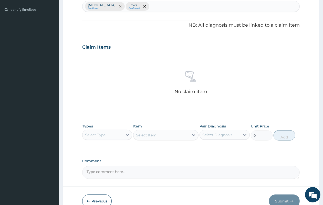
scroll to position [164, 0]
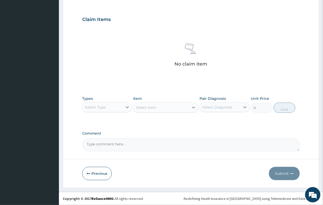
click at [117, 105] on div "Select Type" at bounding box center [102, 107] width 40 height 8
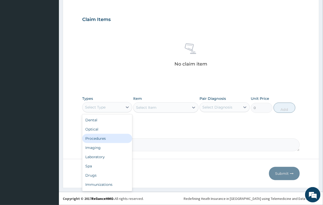
click at [108, 136] on div "Procedures" at bounding box center [107, 138] width 50 height 9
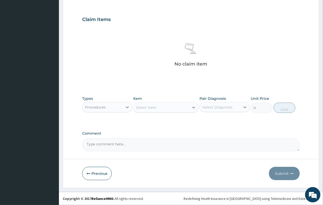
click at [158, 108] on div "Select Item" at bounding box center [161, 107] width 56 height 8
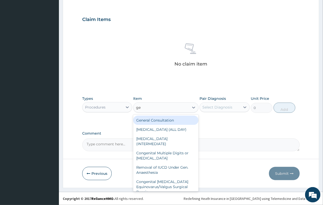
type input "gen"
click at [150, 122] on div "General Consultation" at bounding box center [165, 120] width 65 height 9
type input "2500"
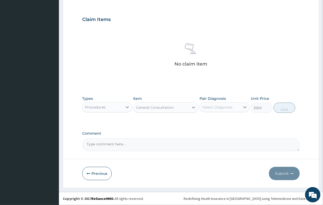
click at [223, 104] on div "Select Diagnosis" at bounding box center [220, 107] width 40 height 8
click at [221, 118] on label "[MEDICAL_DATA]" at bounding box center [224, 119] width 32 height 5
checkbox input "true"
drag, startPoint x: 280, startPoint y: 108, endPoint x: 269, endPoint y: 115, distance: 13.2
click at [281, 108] on button "Add" at bounding box center [284, 108] width 22 height 10
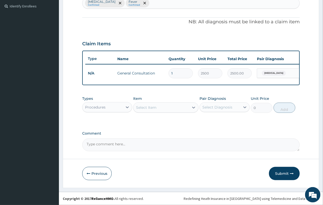
scroll to position [144, 0]
click at [95, 102] on div "Procedures" at bounding box center [107, 107] width 50 height 10
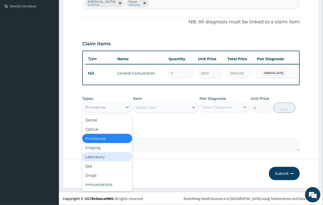
click at [101, 159] on div "Laboratory" at bounding box center [107, 156] width 50 height 9
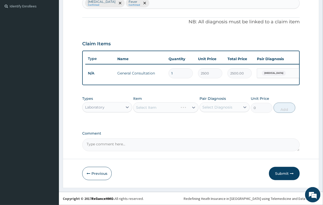
click at [162, 105] on div "Select Item" at bounding box center [165, 107] width 65 height 10
click at [167, 108] on div "Select Item" at bounding box center [161, 107] width 56 height 8
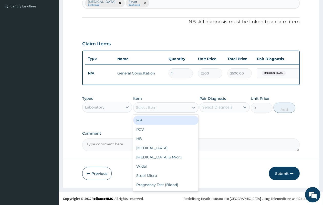
click at [164, 119] on div "MP" at bounding box center [165, 120] width 65 height 9
type input "2500"
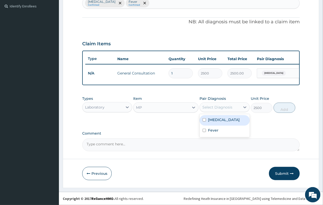
click at [209, 107] on div "Select Diagnosis" at bounding box center [217, 107] width 30 height 5
click at [225, 103] on div "Select Diagnosis" at bounding box center [220, 107] width 40 height 8
click at [218, 120] on label "[MEDICAL_DATA]" at bounding box center [224, 119] width 32 height 5
checkbox input "true"
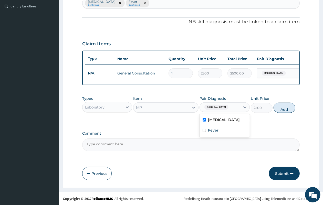
click at [283, 110] on button "Add" at bounding box center [284, 108] width 22 height 10
type input "0"
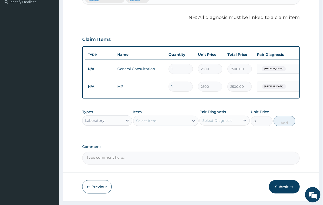
click at [114, 122] on div "Laboratory" at bounding box center [102, 121] width 40 height 8
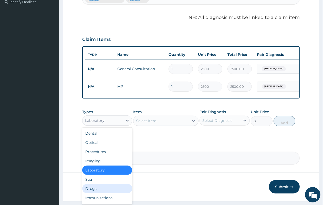
click at [106, 192] on div "Drugs" at bounding box center [107, 188] width 50 height 9
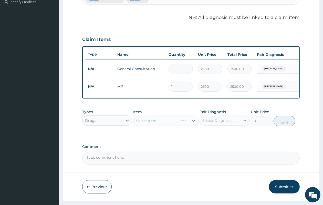
scroll to position [162, 0]
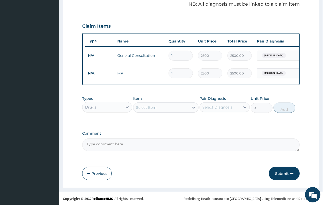
click at [160, 105] on div "Select Item" at bounding box center [161, 107] width 56 height 8
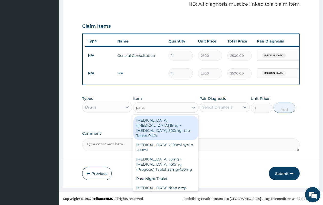
type input "parace"
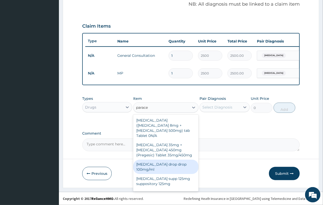
scroll to position [41, 0]
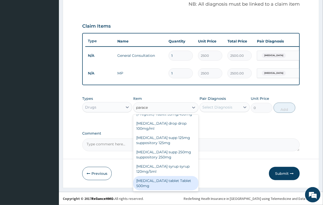
click at [172, 183] on div "[MEDICAL_DATA] tablet Tablet 500mg" at bounding box center [165, 183] width 65 height 14
type input "14.4"
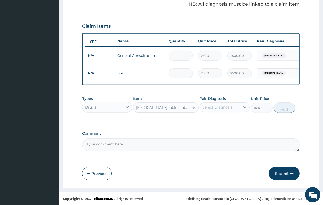
click at [239, 105] on div "Select Diagnosis" at bounding box center [220, 107] width 40 height 8
click at [223, 126] on div "Fever" at bounding box center [224, 131] width 50 height 10
checkbox input "true"
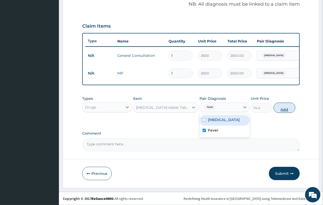
click at [283, 104] on button "Add" at bounding box center [284, 108] width 22 height 10
type input "0"
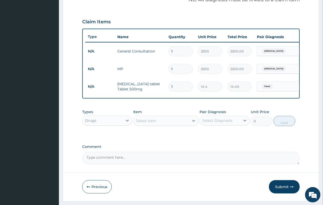
type input "18"
type input "259.20"
type input "18"
click at [157, 121] on div "Select Item" at bounding box center [161, 121] width 56 height 8
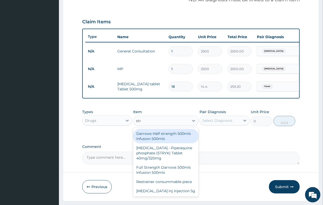
type input "stry"
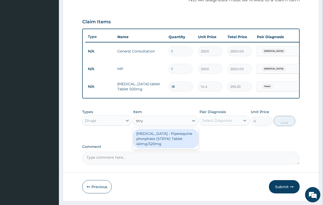
click at [171, 144] on div "[MEDICAL_DATA] - Piperaquine phosphate (STRYK) Tablet 40mg/320mg" at bounding box center [165, 138] width 65 height 19
type input "336"
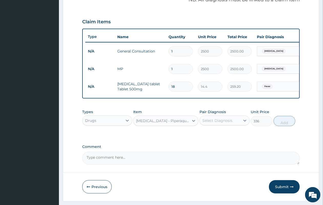
click at [216, 119] on div "Pair Diagnosis Select Diagnosis" at bounding box center [224, 117] width 50 height 17
click at [217, 122] on div "Select Diagnosis" at bounding box center [217, 120] width 30 height 5
click at [210, 139] on div "[MEDICAL_DATA]" at bounding box center [224, 134] width 50 height 10
checkbox input "true"
click at [282, 123] on button "Add" at bounding box center [284, 121] width 22 height 10
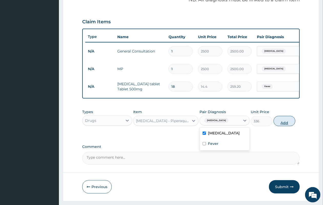
type input "0"
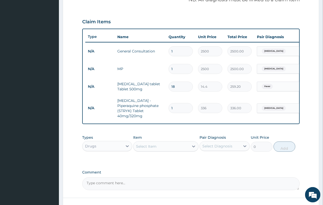
type input "0.00"
type input "9"
type input "3024.00"
type input "9"
click at [183, 161] on div "Types Drugs Item Select Item Pair Diagnosis Select Diagnosis Unit Price 0 Add" at bounding box center [190, 147] width 217 height 30
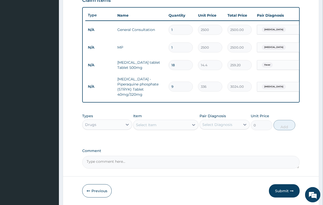
scroll to position [205, 0]
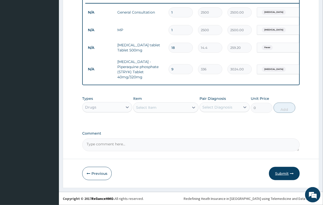
click at [289, 176] on button "Submit" at bounding box center [284, 173] width 31 height 13
